Goal: Task Accomplishment & Management: Use online tool/utility

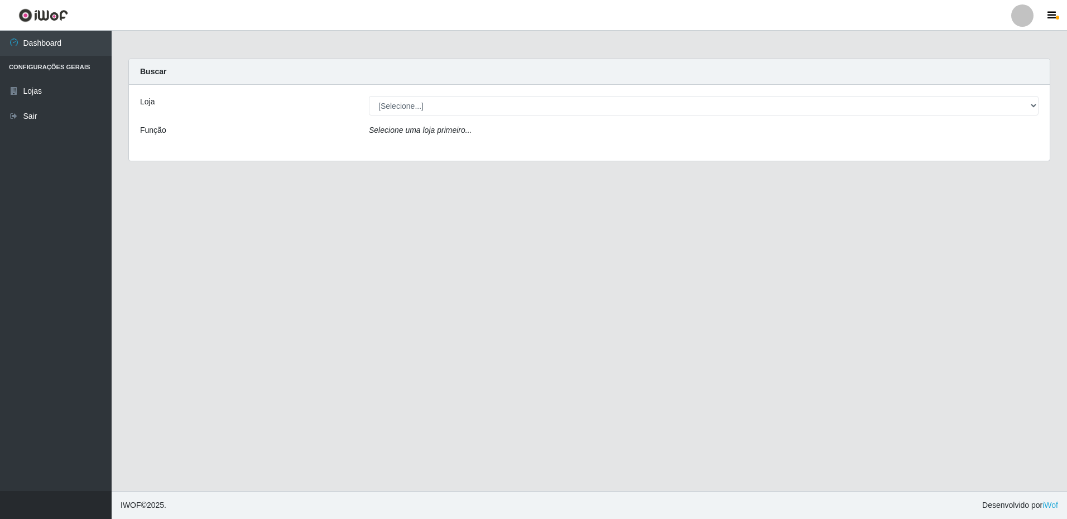
click at [397, 116] on div "Loja [Selecione...] Extrabom - Loja 16 [GEOGRAPHIC_DATA] Função Selecione uma l…" at bounding box center [589, 123] width 921 height 76
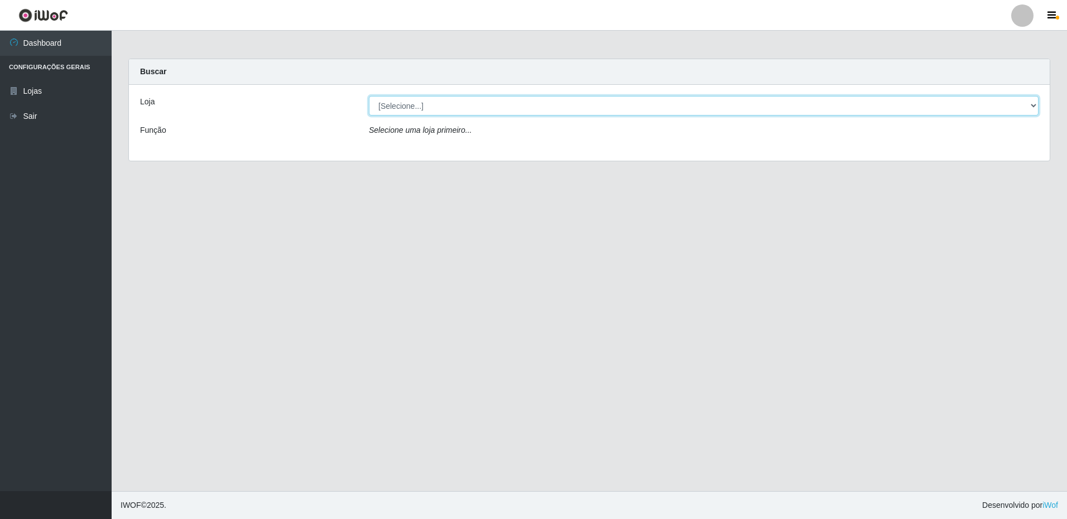
click at [399, 108] on select "[Selecione...] Extrabom - Loja 16 [GEOGRAPHIC_DATA]" at bounding box center [704, 106] width 670 height 20
select select "450"
click at [369, 96] on select "[Selecione...] Extrabom - Loja 16 [GEOGRAPHIC_DATA]" at bounding box center [704, 106] width 670 height 20
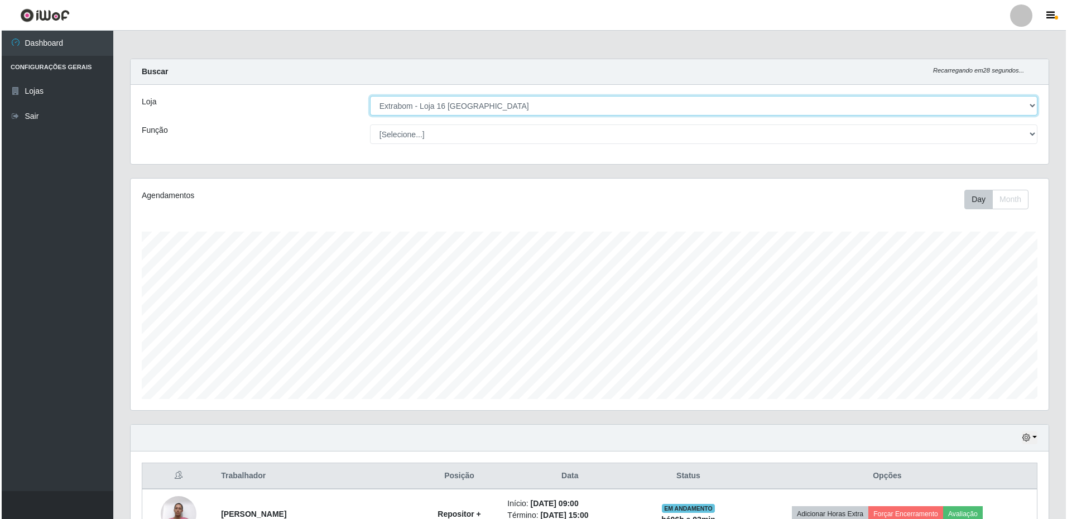
scroll to position [272, 0]
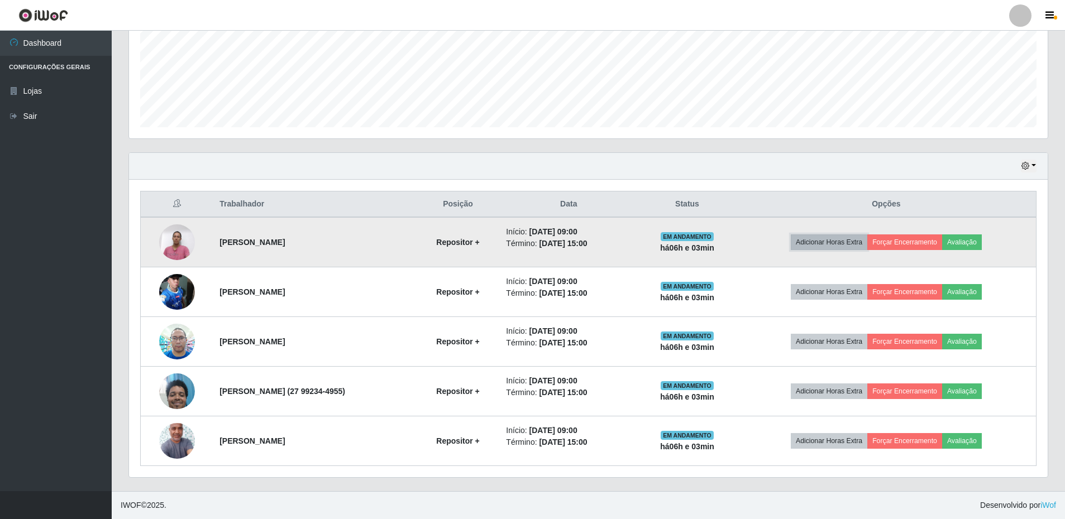
click at [867, 241] on button "Adicionar Horas Extra" at bounding box center [829, 242] width 76 height 16
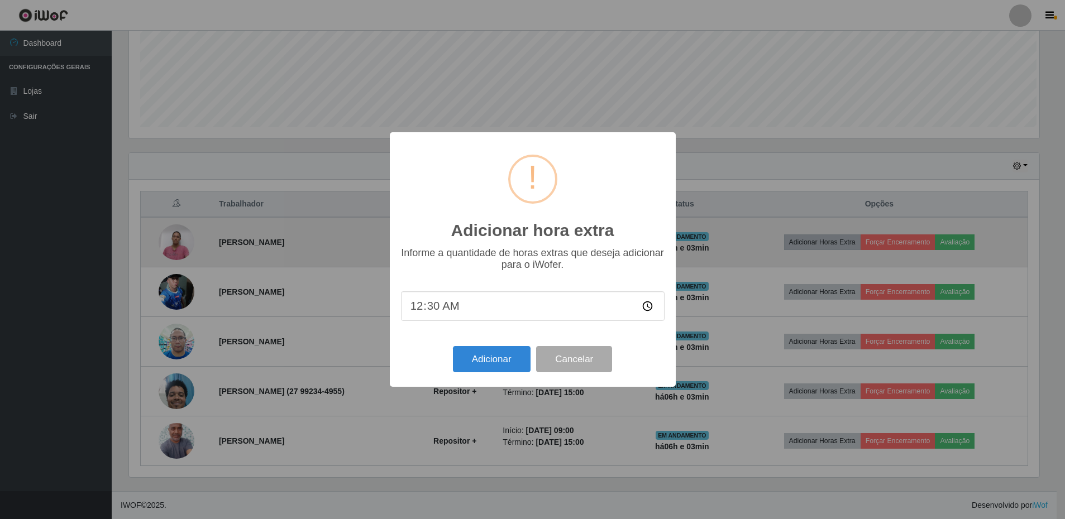
scroll to position [232, 913]
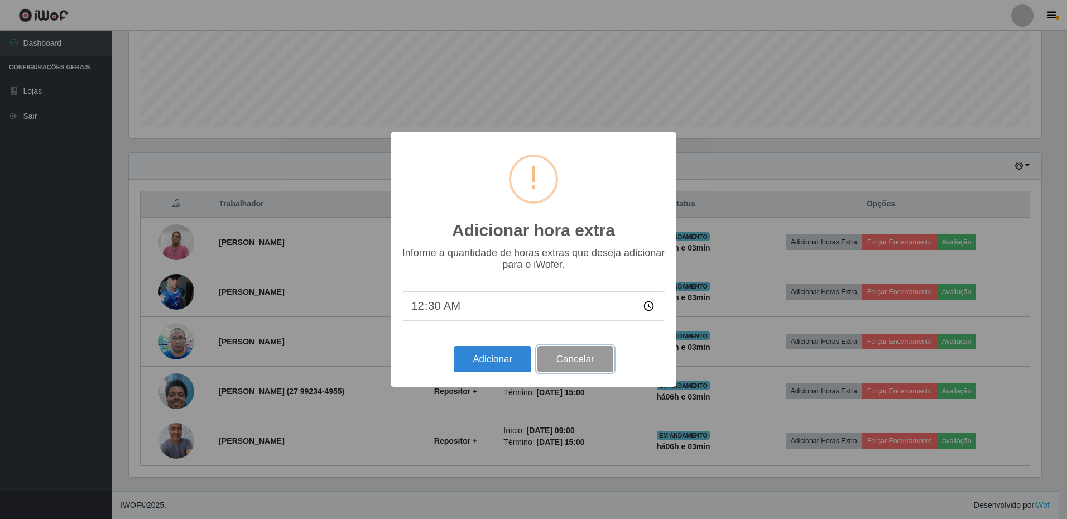
click at [587, 364] on button "Cancelar" at bounding box center [576, 359] width 76 height 26
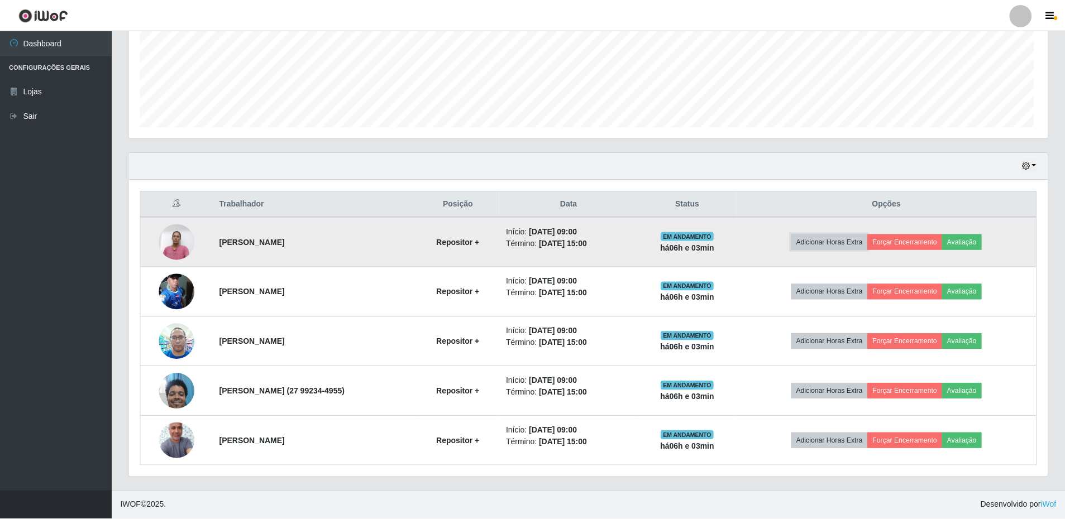
scroll to position [232, 918]
click at [926, 238] on button "Forçar Encerramento" at bounding box center [904, 242] width 75 height 16
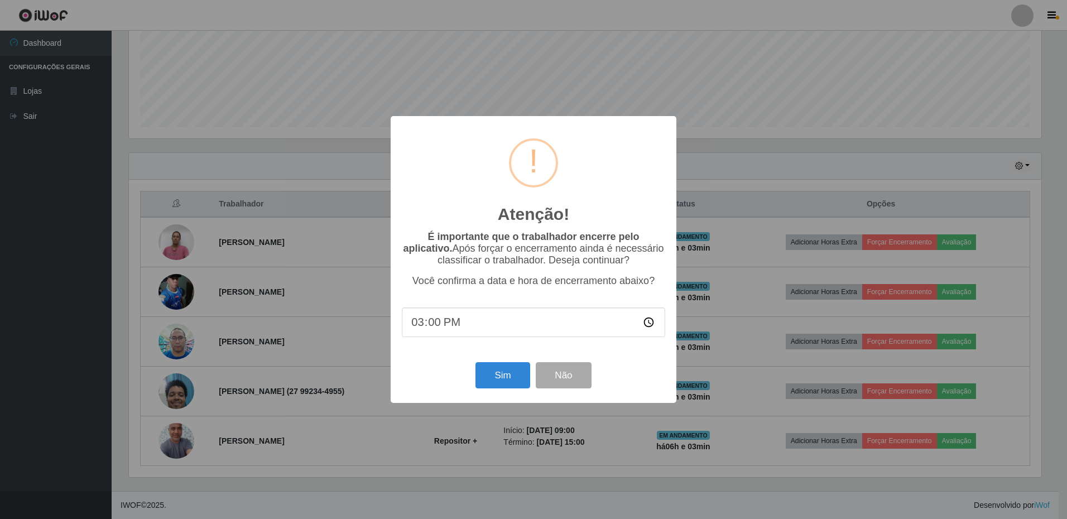
click at [440, 329] on input "15:00" at bounding box center [534, 323] width 264 height 30
click at [433, 326] on input "15:00" at bounding box center [534, 323] width 264 height 30
type input "15:04"
click at [504, 373] on button "Sim" at bounding box center [503, 375] width 54 height 26
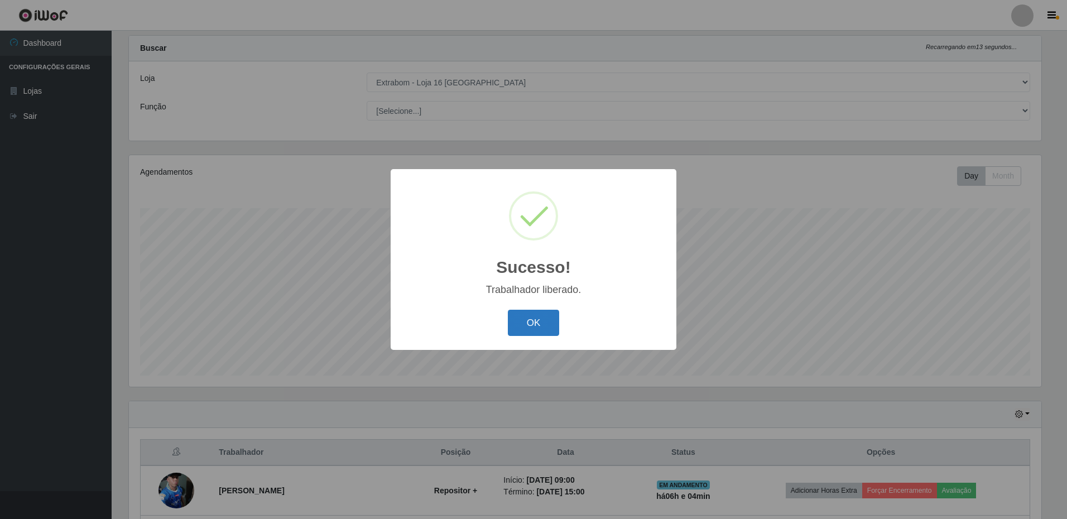
click at [544, 324] on button "OK" at bounding box center [534, 323] width 52 height 26
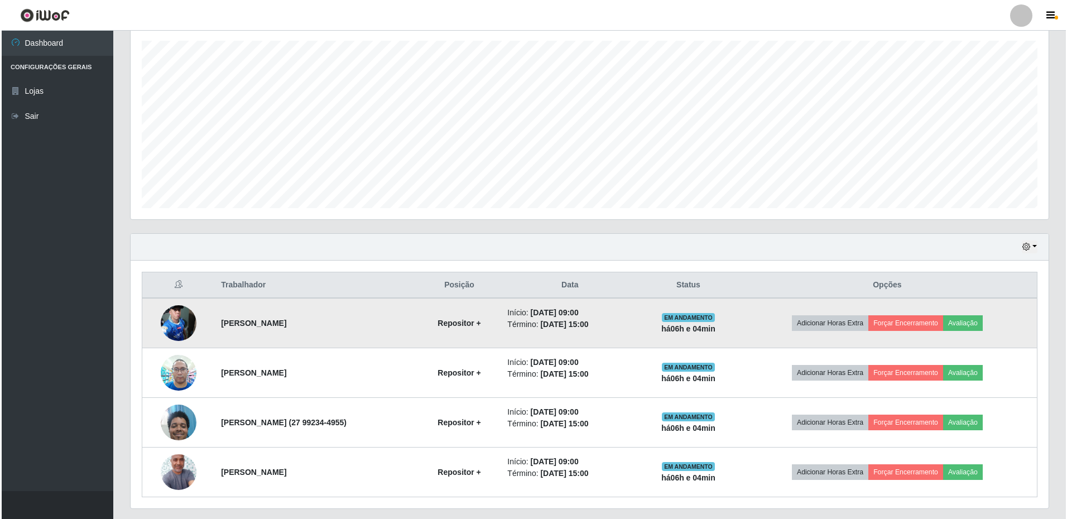
scroll to position [222, 0]
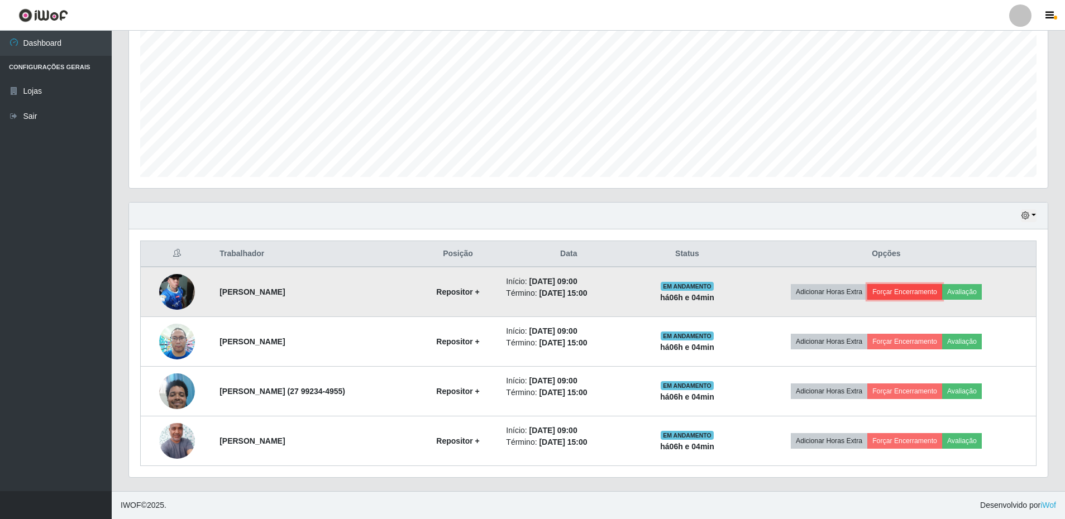
click at [906, 293] on button "Forçar Encerramento" at bounding box center [904, 292] width 75 height 16
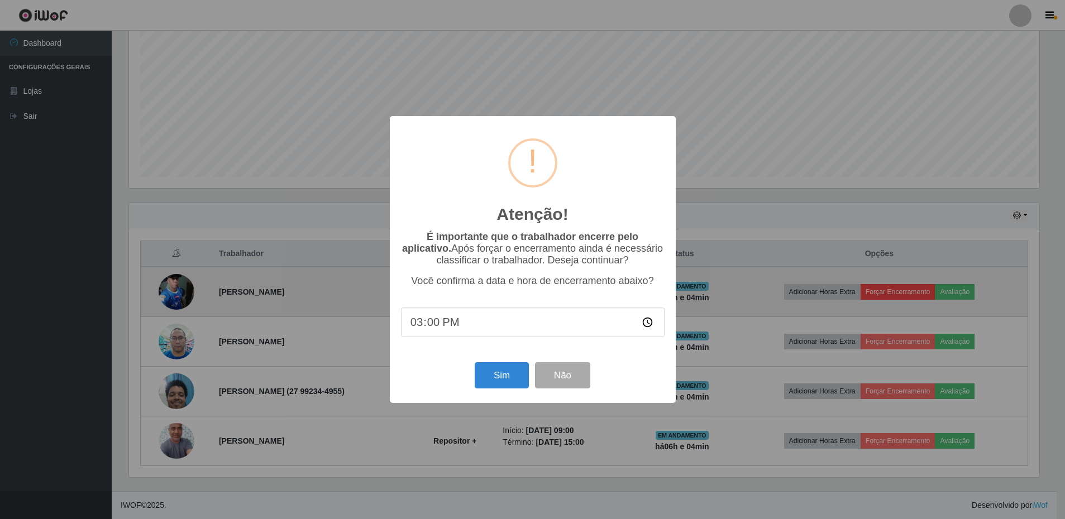
scroll to position [232, 913]
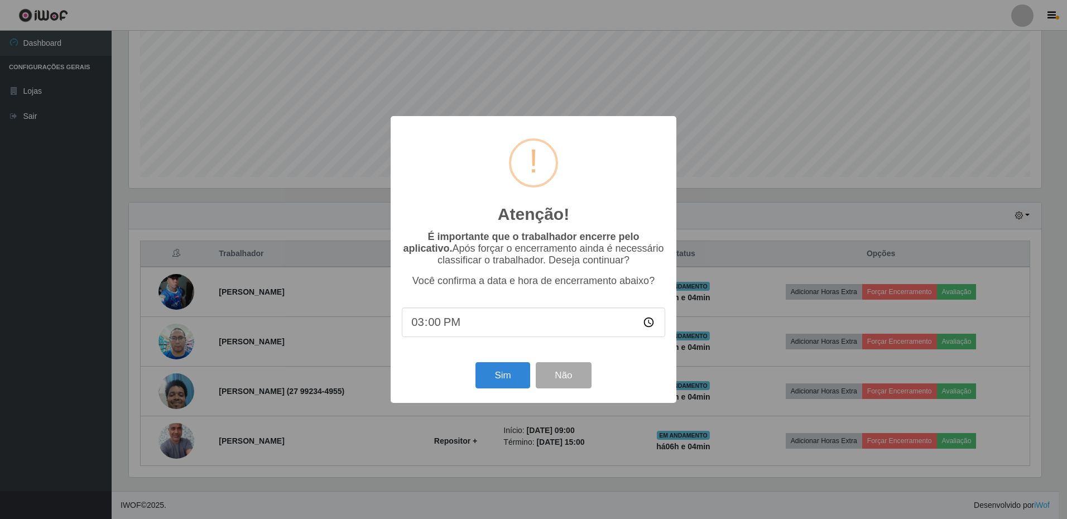
click at [452, 343] on div "É importante que o trabalhador encerre pelo aplicativo. Após forçar o encerrame…" at bounding box center [534, 289] width 264 height 117
click at [432, 329] on input "15:00" at bounding box center [534, 323] width 264 height 30
type input "15:04"
click at [495, 377] on button "Sim" at bounding box center [503, 375] width 54 height 26
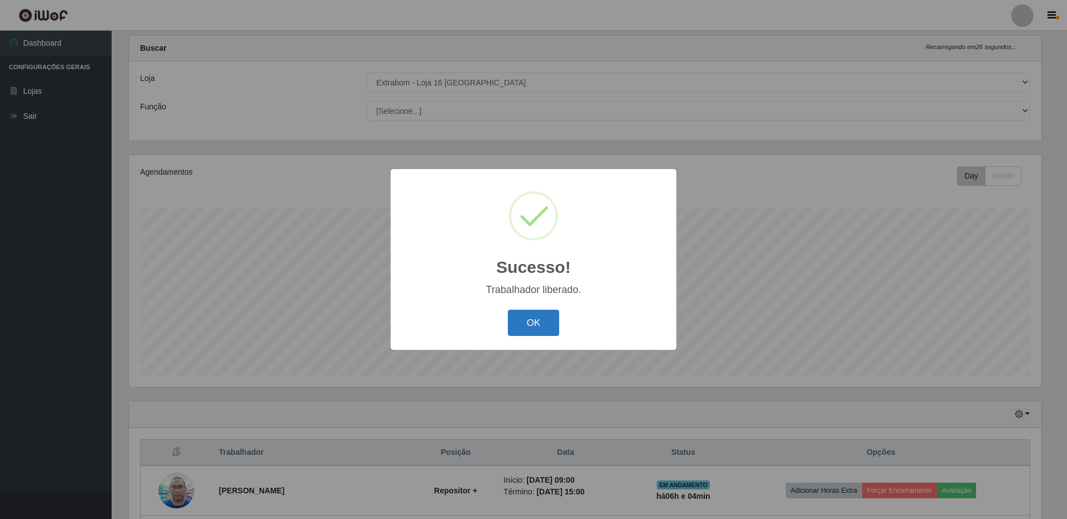
click at [548, 317] on button "OK" at bounding box center [534, 323] width 52 height 26
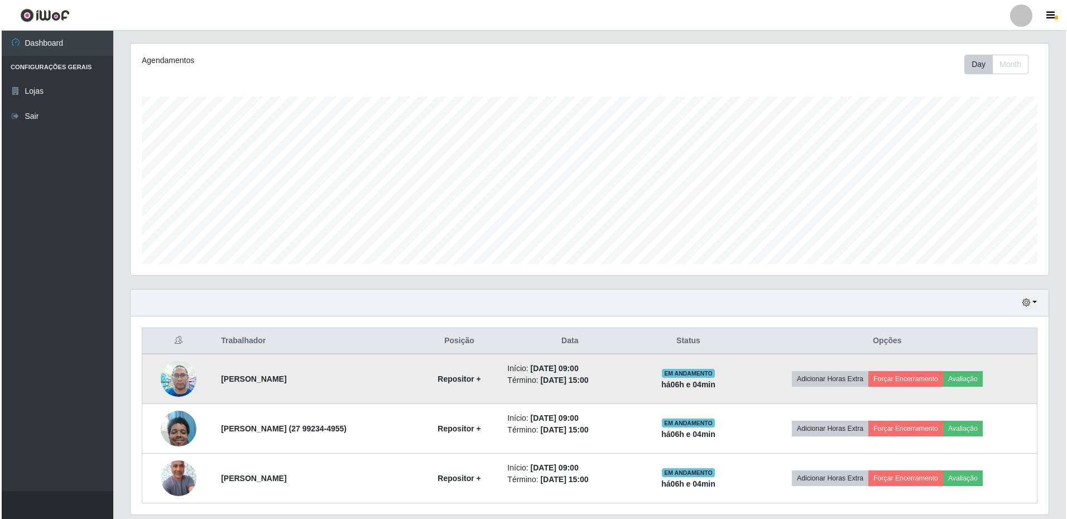
scroll to position [173, 0]
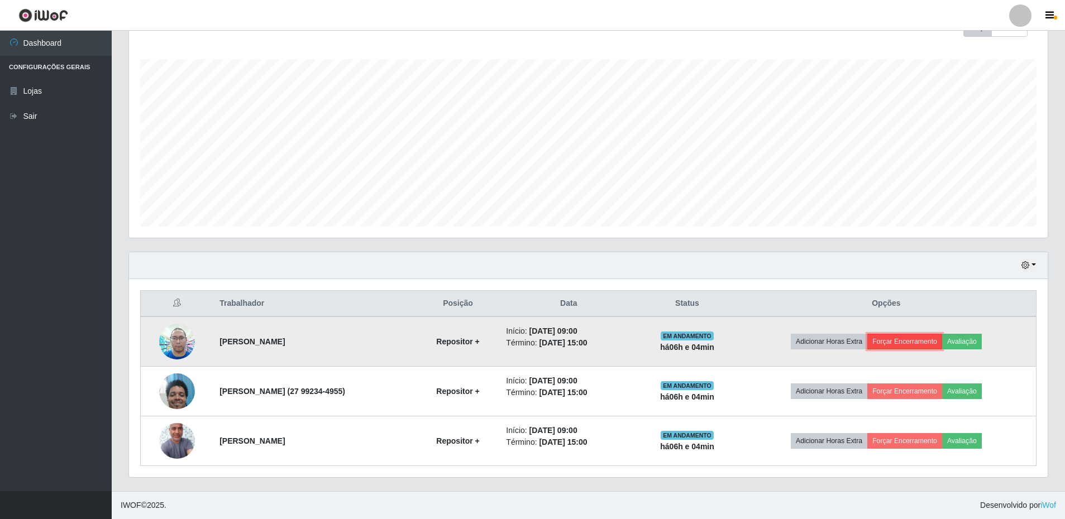
click at [901, 344] on button "Forçar Encerramento" at bounding box center [904, 342] width 75 height 16
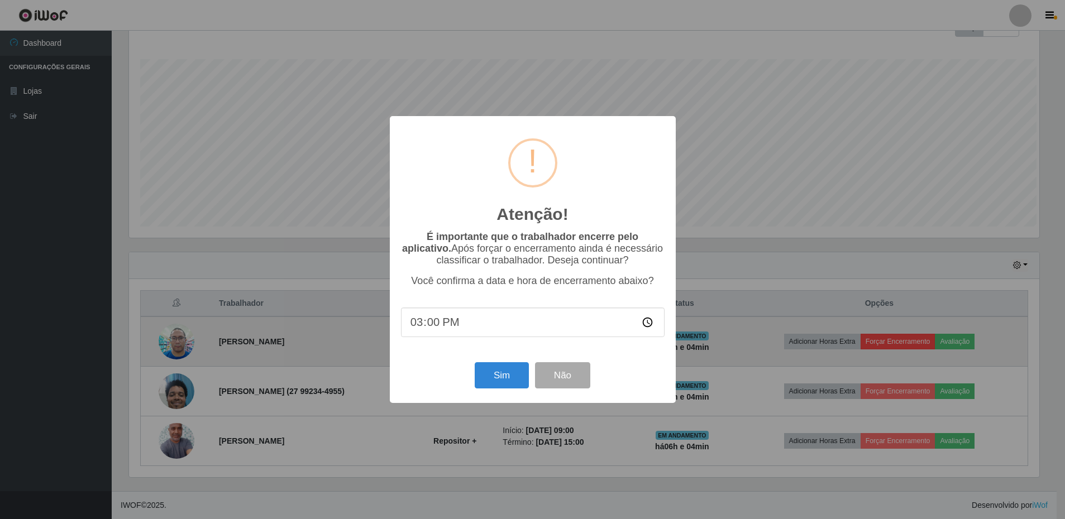
scroll to position [232, 913]
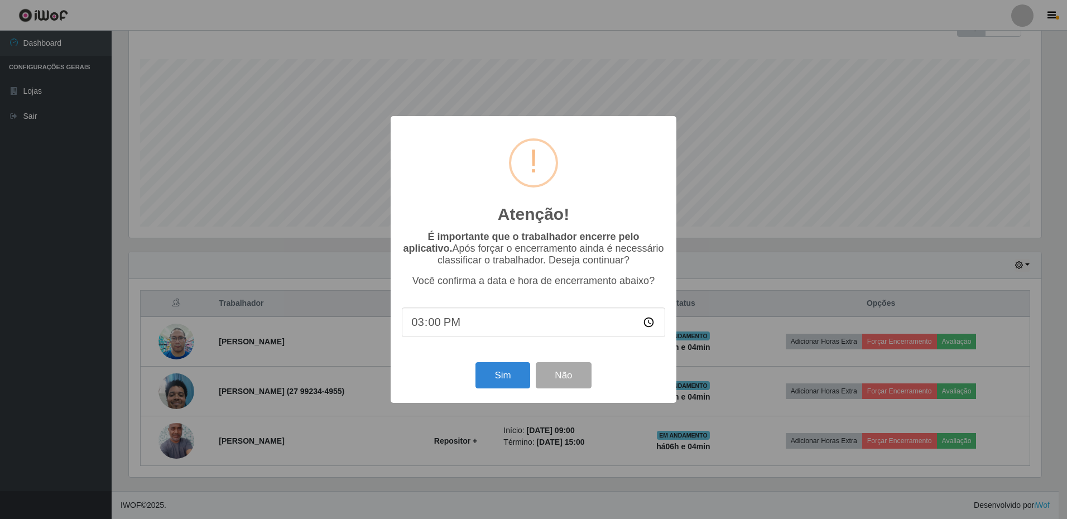
click at [432, 336] on input "15:00" at bounding box center [534, 323] width 264 height 30
click at [434, 329] on input "15:00" at bounding box center [534, 323] width 264 height 30
click at [420, 328] on input "15:00" at bounding box center [534, 323] width 264 height 30
type input "21:03"
click at [422, 328] on input "time" at bounding box center [534, 323] width 264 height 30
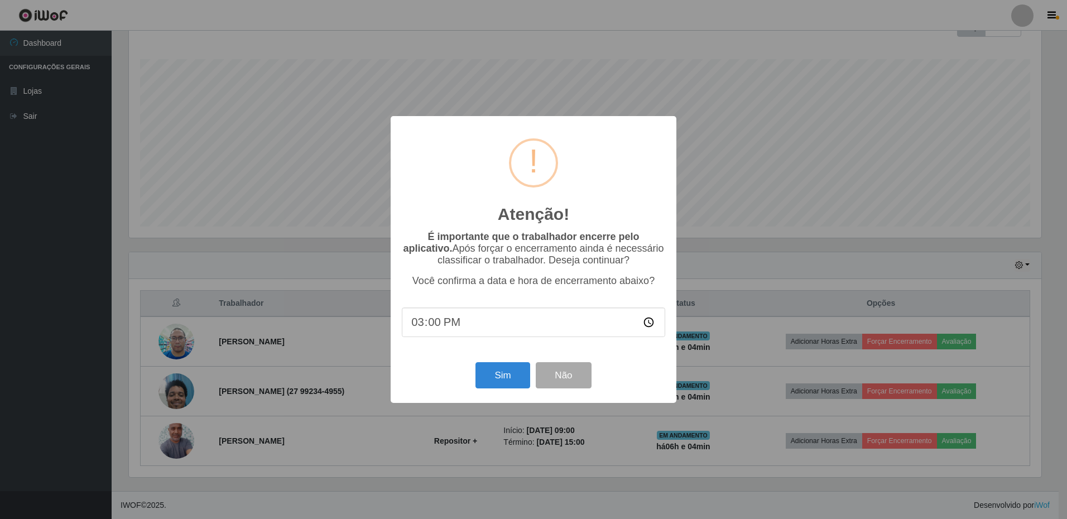
type input "15:04"
click at [492, 389] on button "Sim" at bounding box center [503, 375] width 54 height 26
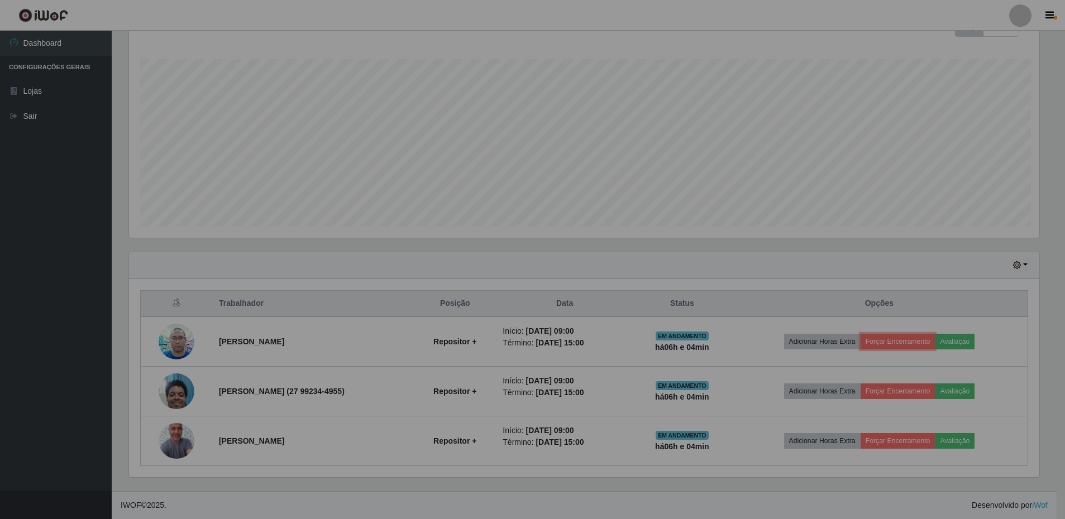
scroll to position [0, 0]
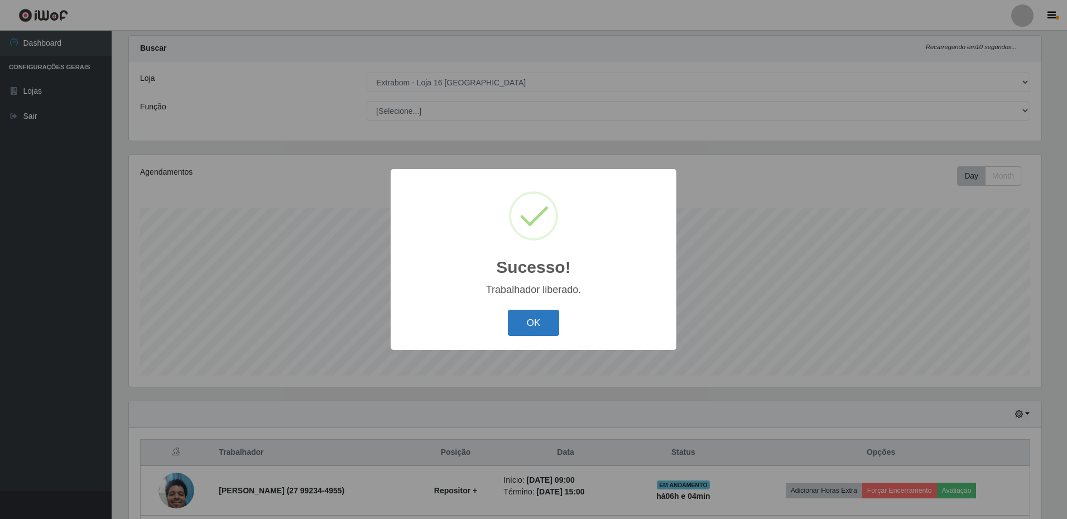
click at [539, 321] on button "OK" at bounding box center [534, 323] width 52 height 26
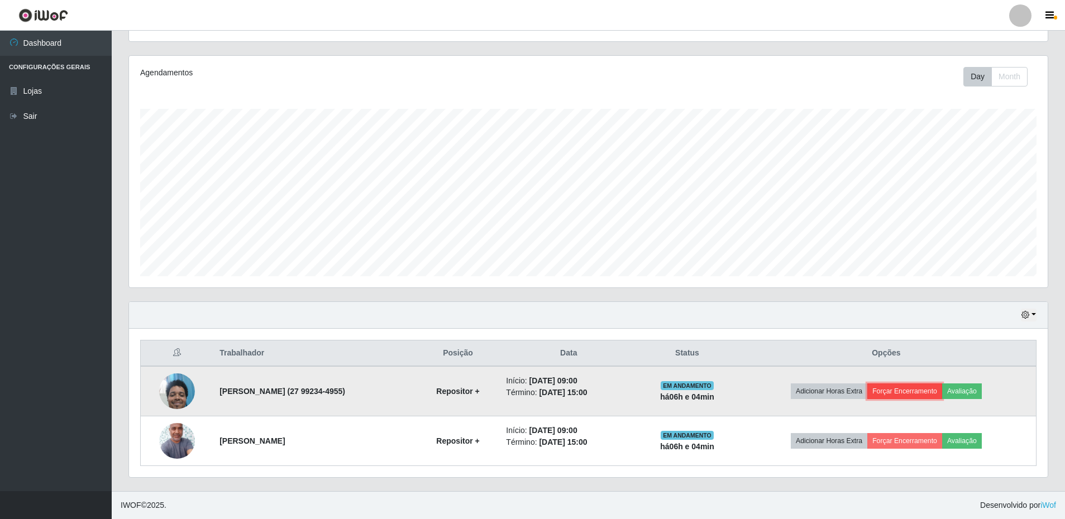
click at [916, 390] on button "Forçar Encerramento" at bounding box center [904, 392] width 75 height 16
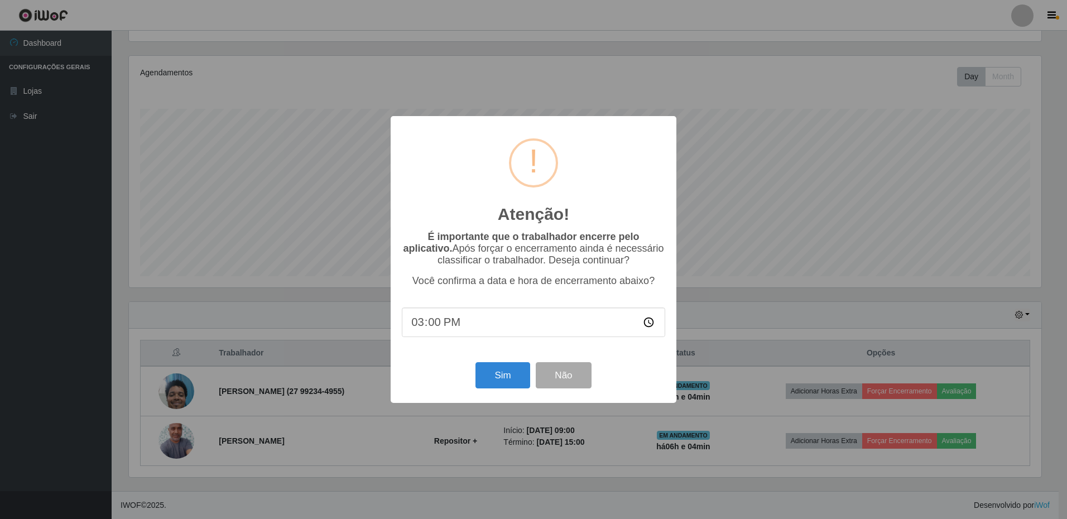
click at [503, 334] on input "15:00" at bounding box center [534, 323] width 264 height 30
click at [443, 325] on input "15:00" at bounding box center [534, 323] width 264 height 30
click at [409, 331] on input "15:00" at bounding box center [534, 323] width 264 height 30
click at [432, 325] on input "15:00" at bounding box center [534, 323] width 264 height 30
type input "15:04"
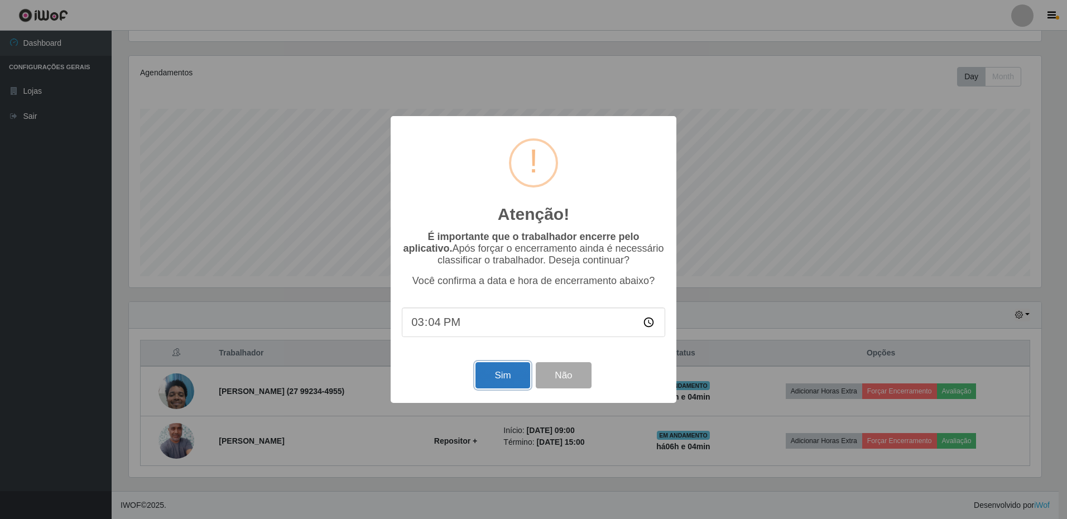
click at [492, 377] on button "Sim" at bounding box center [503, 375] width 54 height 26
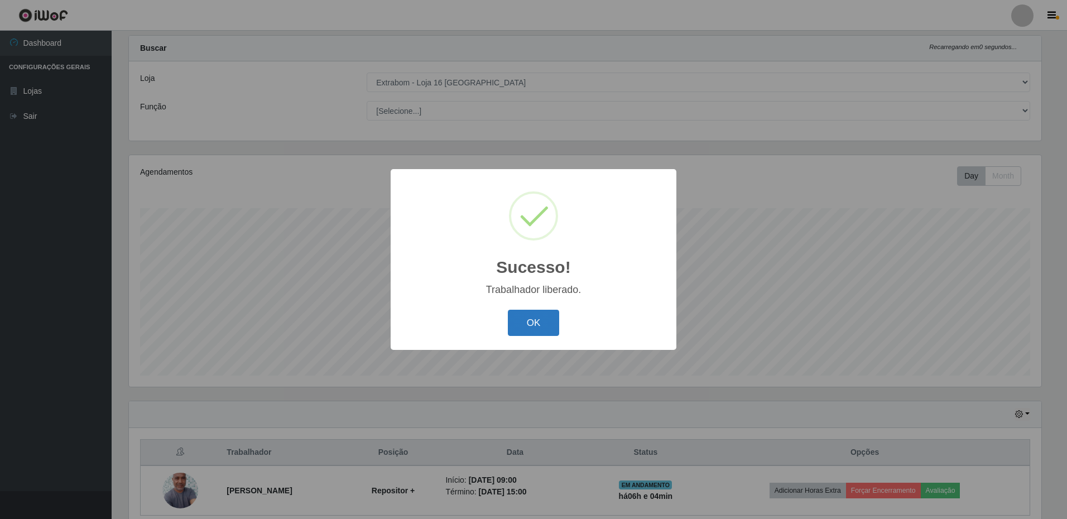
click at [538, 333] on button "OK" at bounding box center [534, 323] width 52 height 26
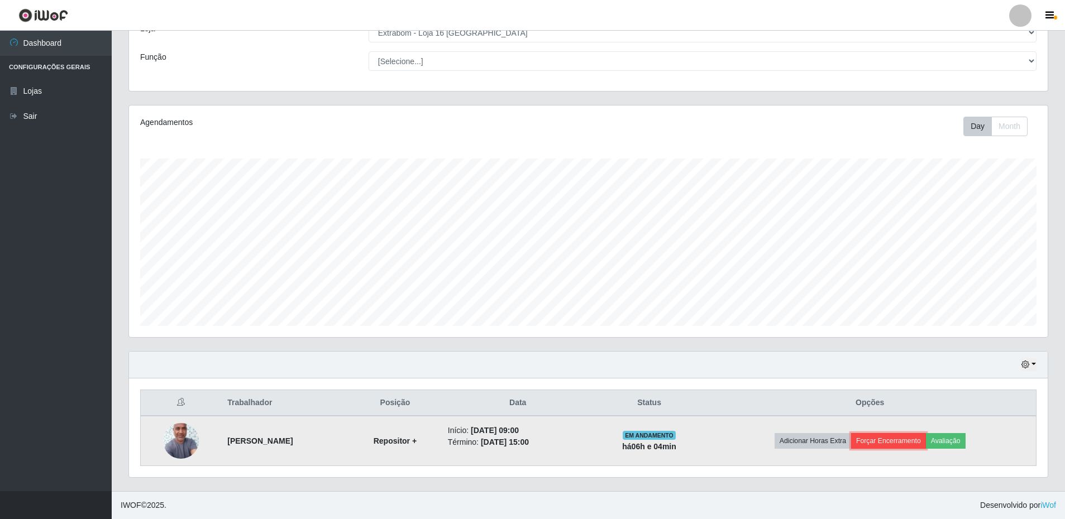
click at [915, 438] on button "Forçar Encerramento" at bounding box center [888, 441] width 75 height 16
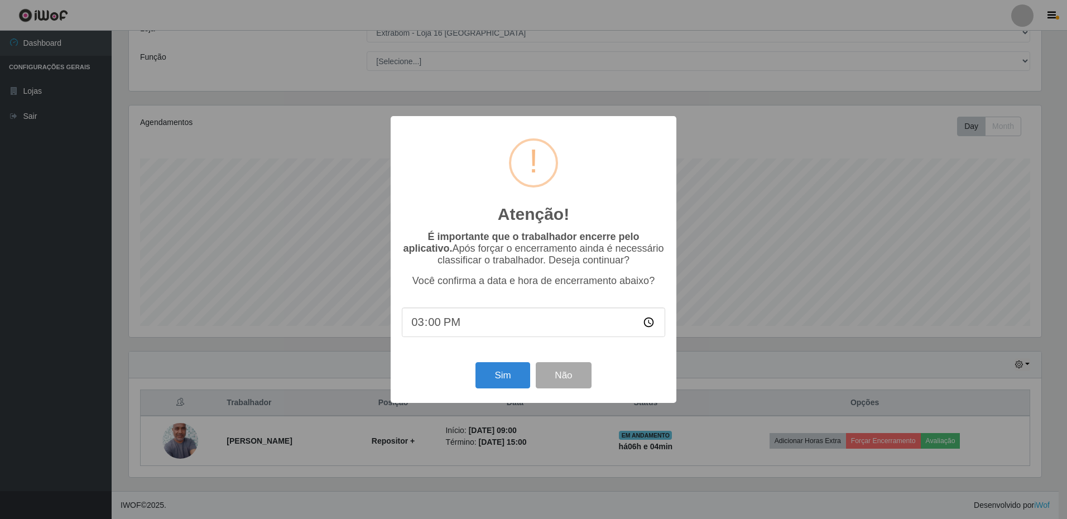
click at [515, 324] on input "15:00" at bounding box center [534, 323] width 264 height 30
click at [432, 327] on input "15:00" at bounding box center [534, 323] width 264 height 30
type input "15:04"
click at [514, 388] on button "Sim" at bounding box center [503, 375] width 54 height 26
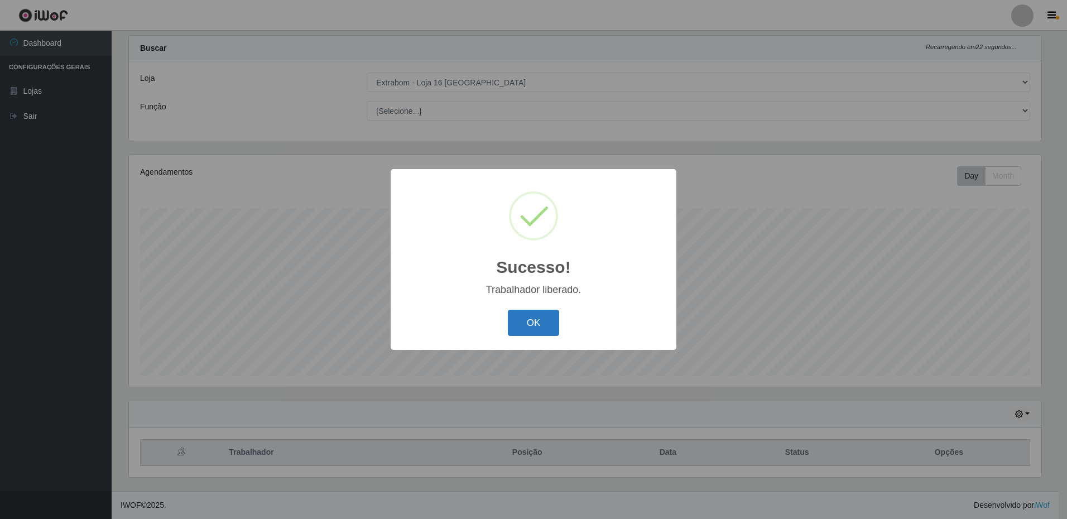
click at [552, 323] on button "OK" at bounding box center [534, 323] width 52 height 26
